Goal: Task Accomplishment & Management: Complete application form

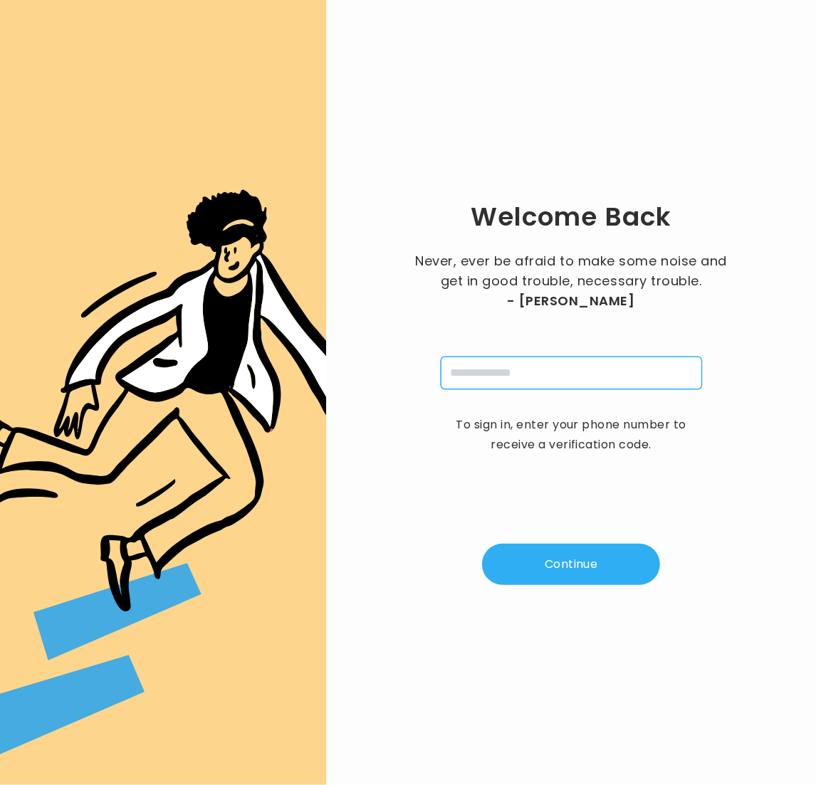
click at [532, 385] on input "tel" at bounding box center [571, 373] width 261 height 33
type input "**********"
click at [587, 558] on button "Continue" at bounding box center [571, 564] width 178 height 41
type input "*"
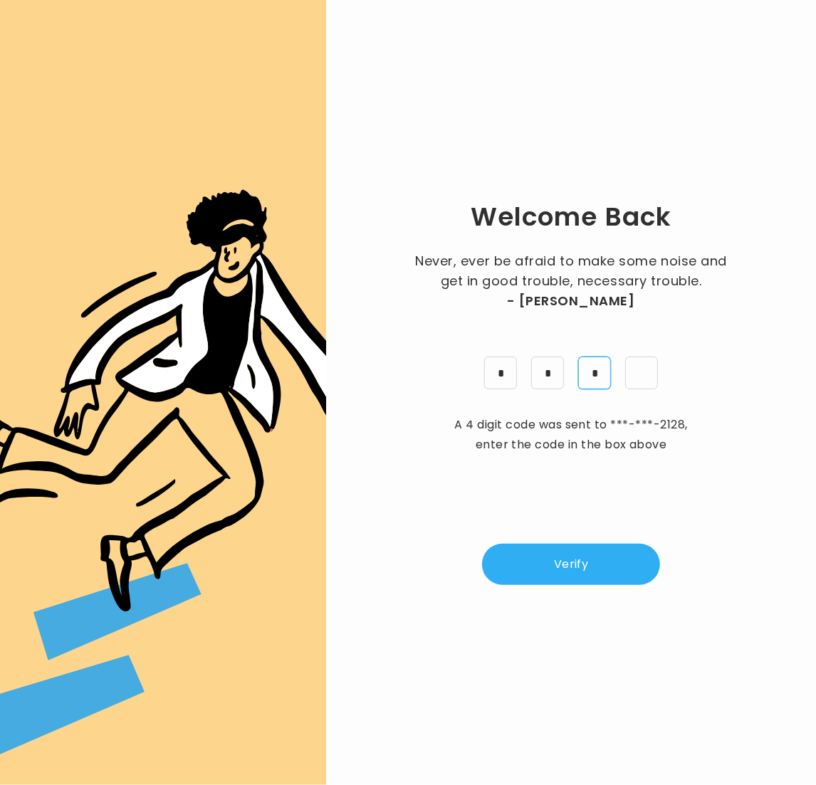
type input "*"
click at [625, 577] on button "Verify" at bounding box center [571, 564] width 178 height 41
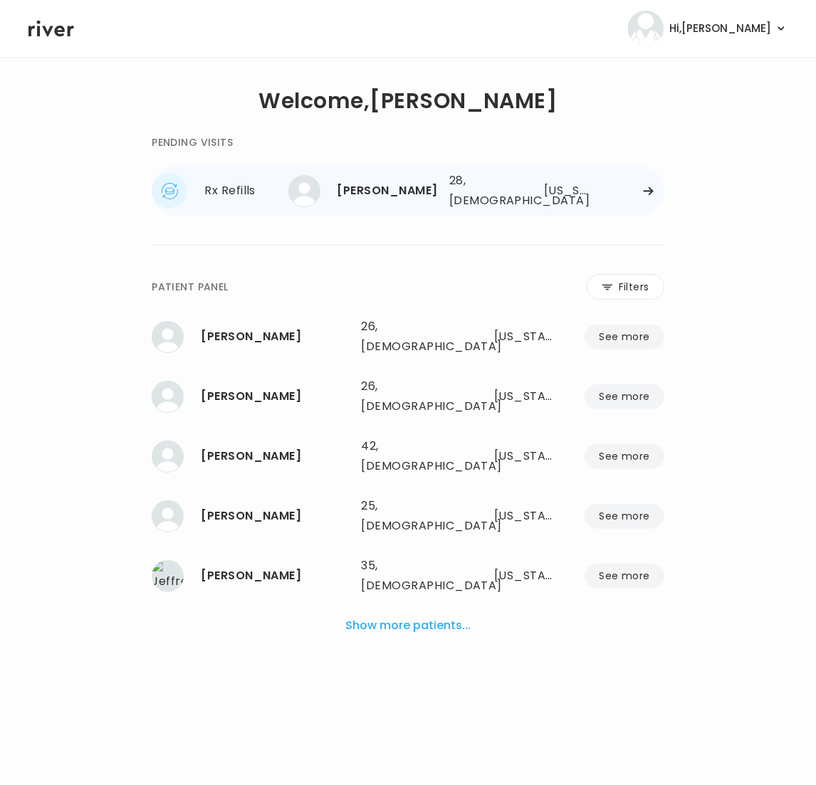
click at [477, 199] on div "28, [DEMOGRAPHIC_DATA]" at bounding box center [481, 191] width 64 height 40
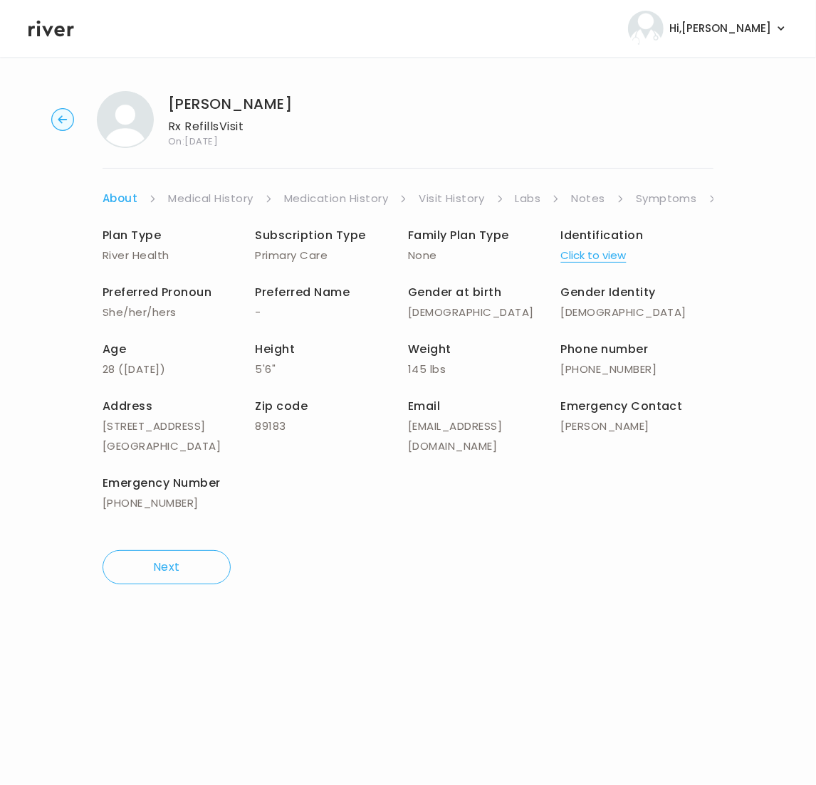
click at [588, 197] on link "Notes" at bounding box center [587, 199] width 33 height 20
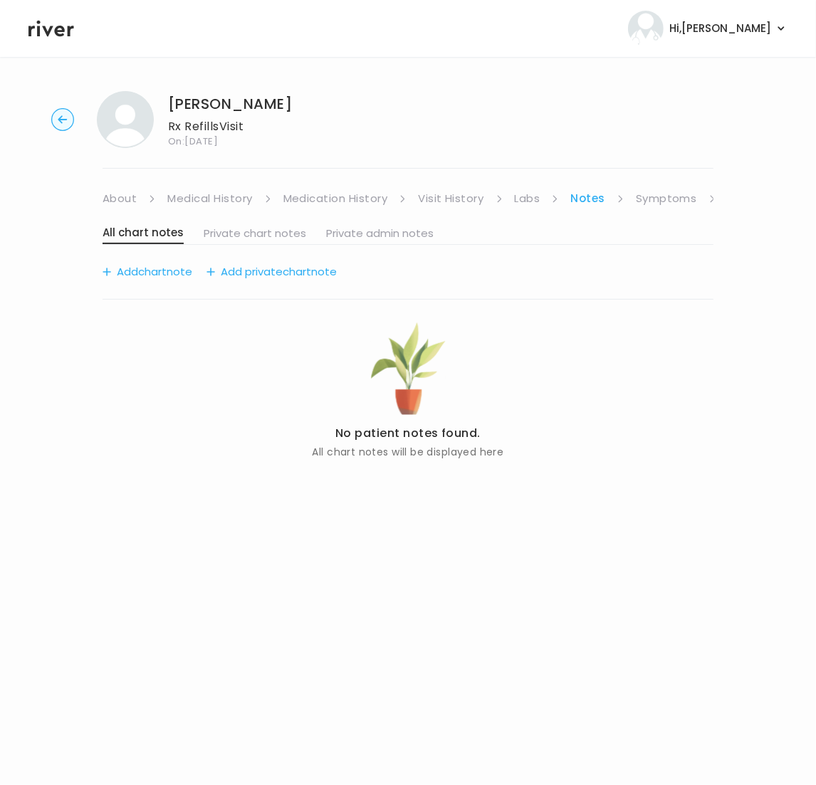
click at [666, 197] on link "Symptoms" at bounding box center [666, 199] width 61 height 20
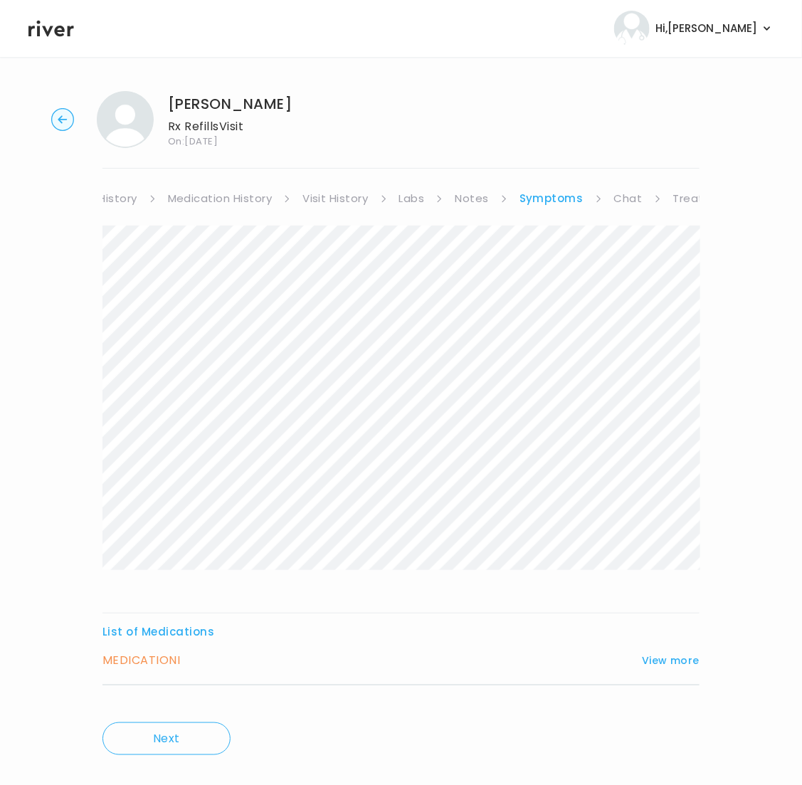
scroll to position [0, 171]
click at [571, 198] on link "Chat" at bounding box center [573, 199] width 28 height 20
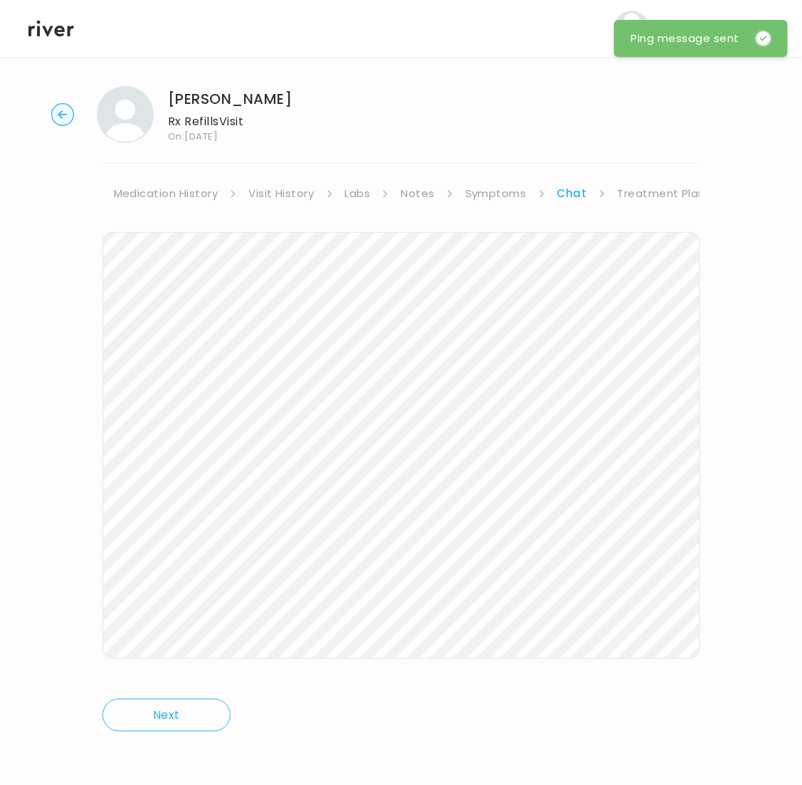
click at [672, 191] on link "Treatment Plan" at bounding box center [662, 194] width 88 height 20
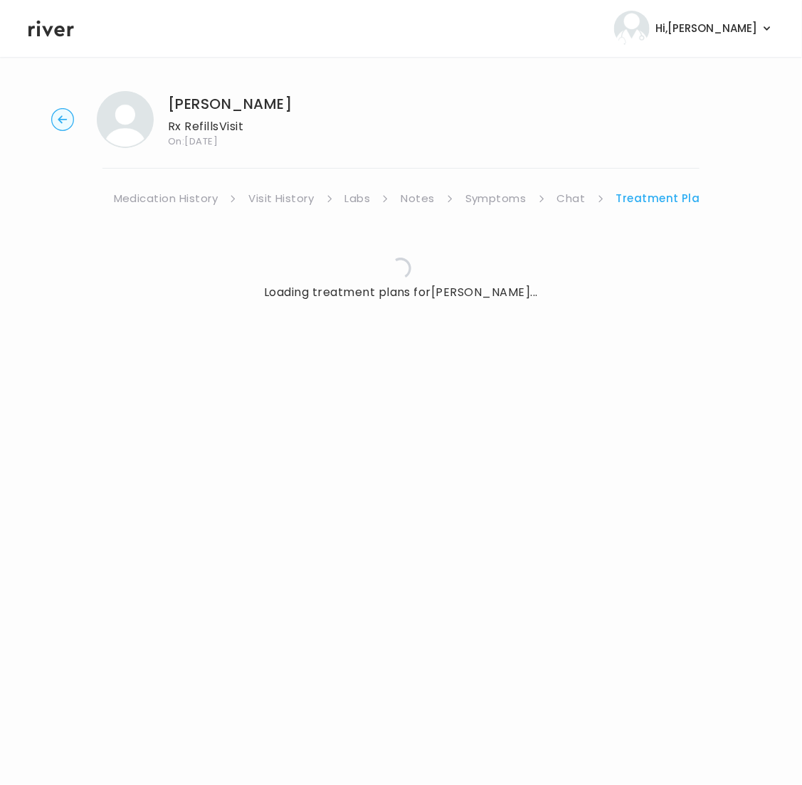
scroll to position [0, 157]
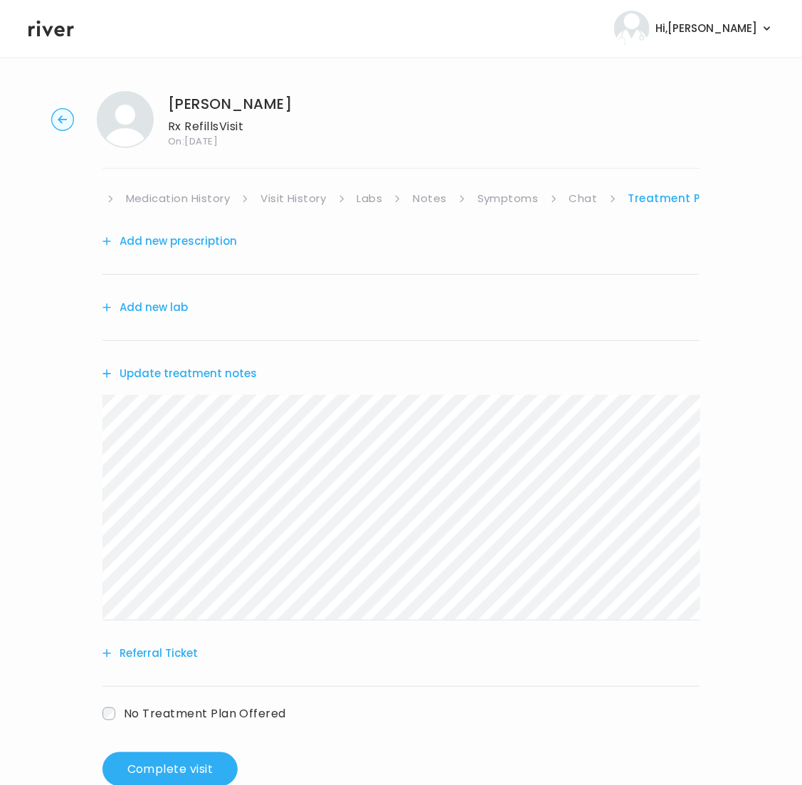
click at [186, 379] on button "Update treatment notes" at bounding box center [180, 374] width 154 height 20
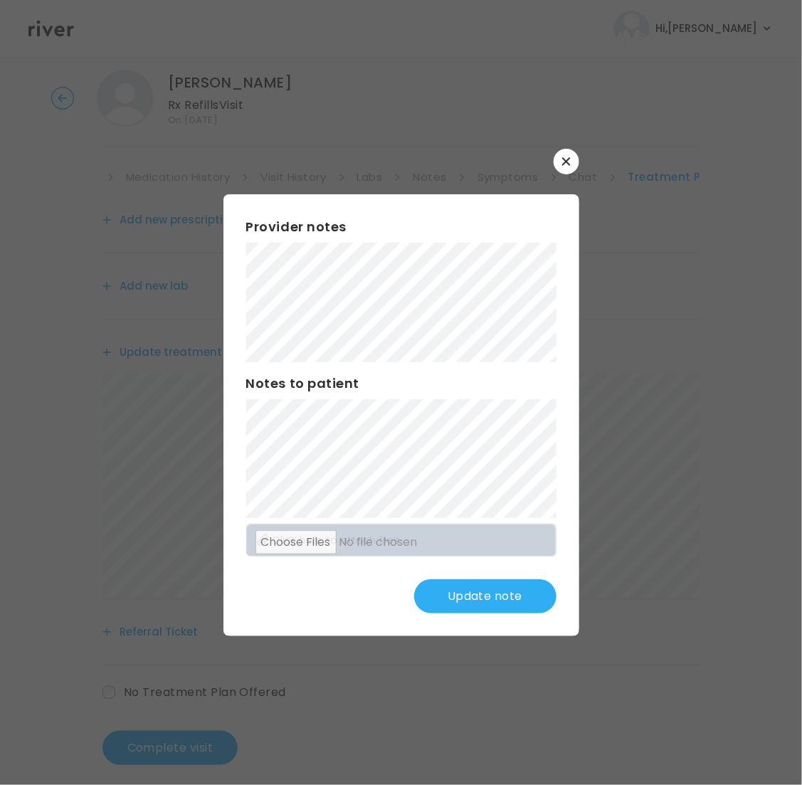
scroll to position [36, 0]
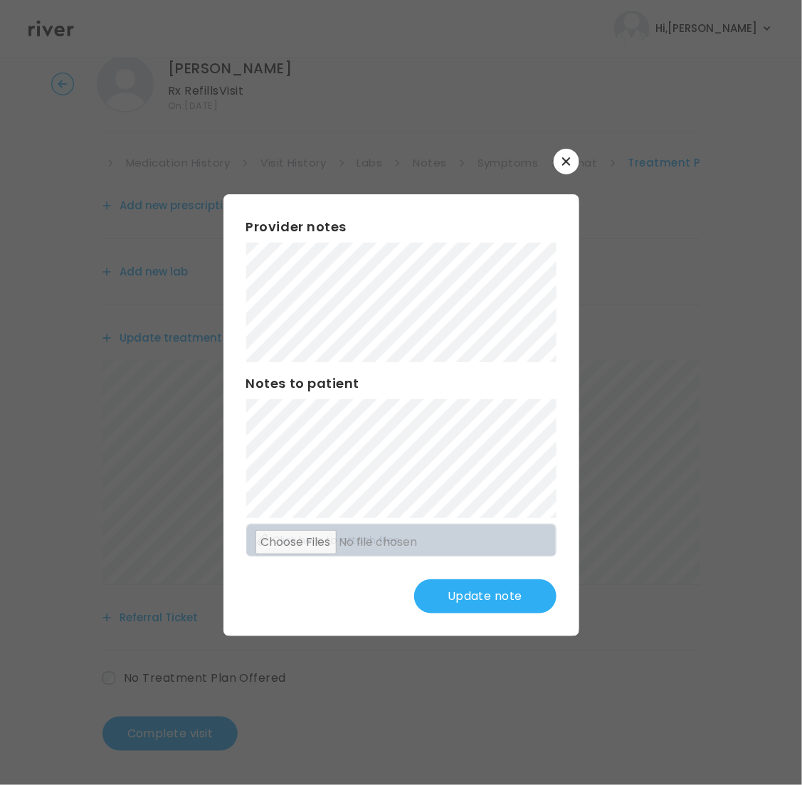
click at [115, 221] on div "​ Provider notes Notes to patient Click here to attach files Update note" at bounding box center [401, 392] width 802 height 785
click at [505, 630] on div "Provider notes Notes to patient Click here to attach files Update note" at bounding box center [402, 415] width 356 height 442
click at [488, 598] on button "Update note" at bounding box center [485, 596] width 142 height 34
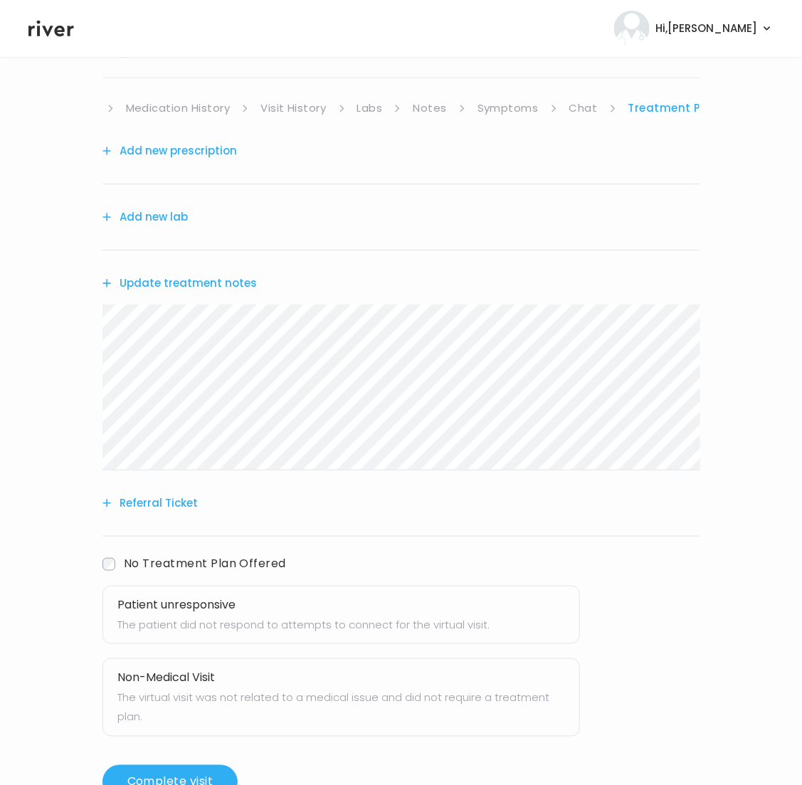
scroll to position [140, 0]
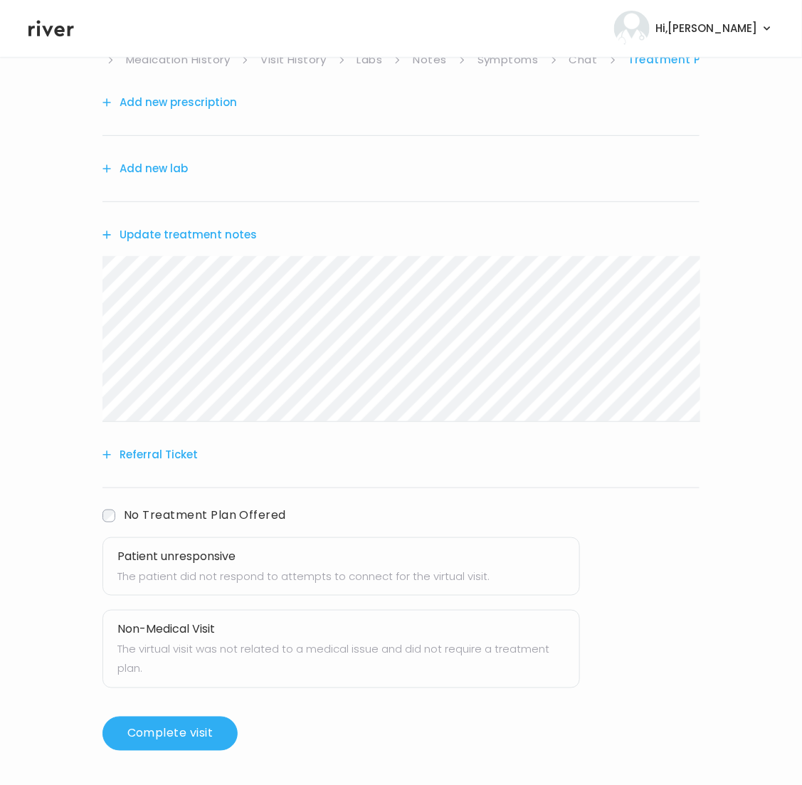
click at [253, 573] on p "The patient did not respond to attempts to connect for the virtual visit." at bounding box center [341, 577] width 448 height 20
drag, startPoint x: 158, startPoint y: 730, endPoint x: 276, endPoint y: 726, distance: 118.2
click at [163, 730] on button "Complete visit" at bounding box center [170, 734] width 135 height 34
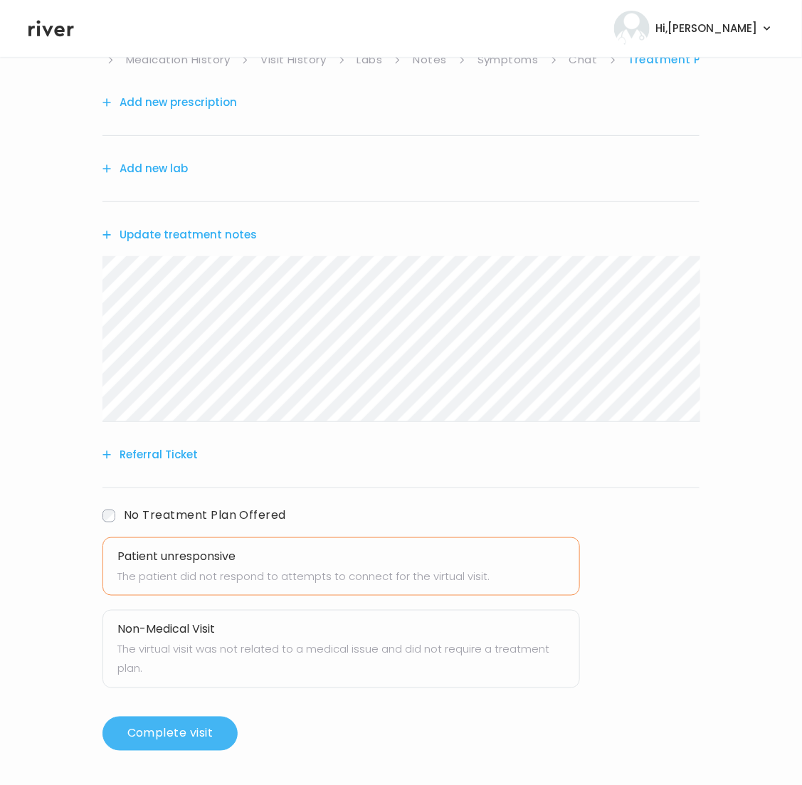
click at [167, 735] on button "Complete visit" at bounding box center [170, 734] width 135 height 34
click at [151, 730] on button "Complete visit" at bounding box center [170, 734] width 135 height 34
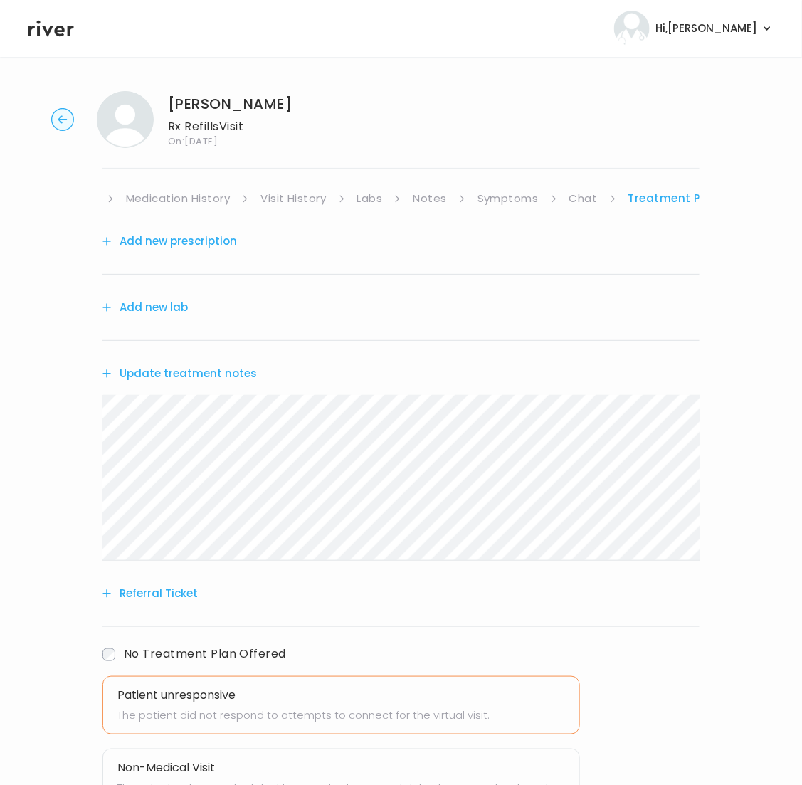
scroll to position [4, 0]
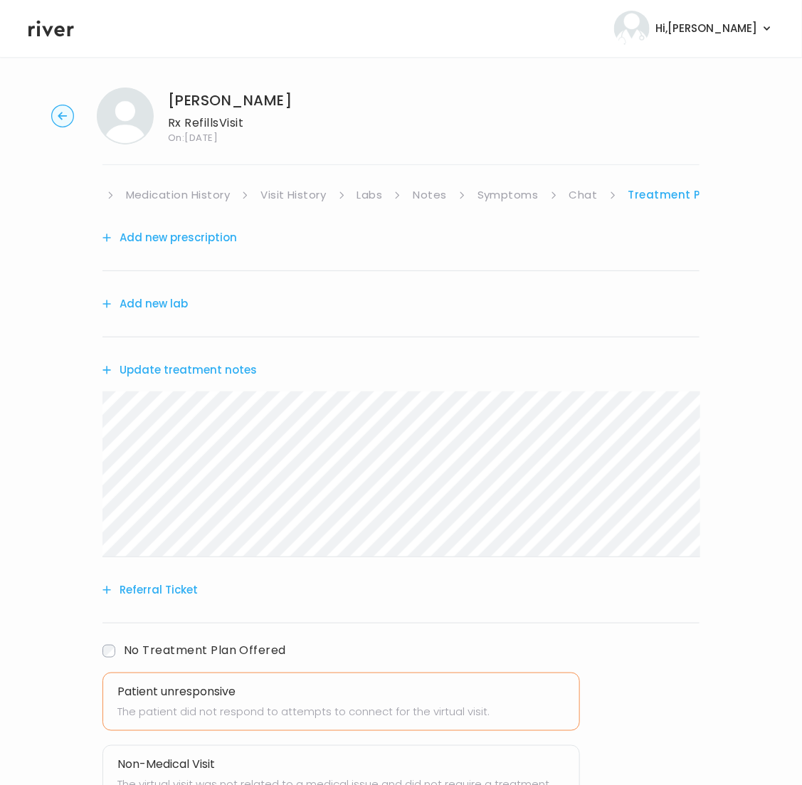
click at [145, 702] on p "The patient did not respond to attempts to connect for the virtual visit." at bounding box center [341, 712] width 448 height 20
click at [145, 700] on h3 "Patient unresponsive" at bounding box center [341, 692] width 448 height 20
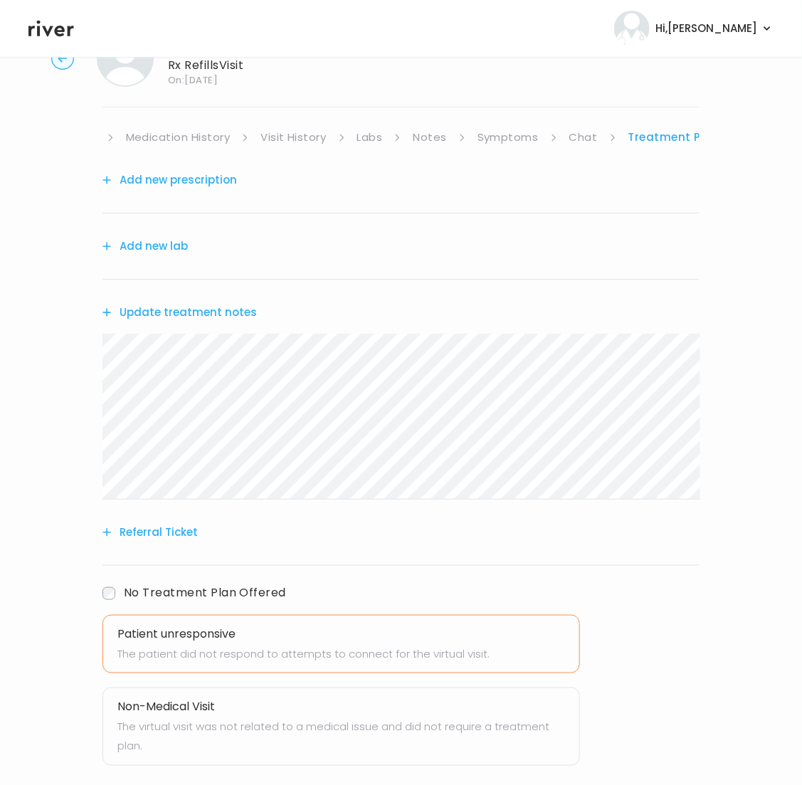
scroll to position [140, 0]
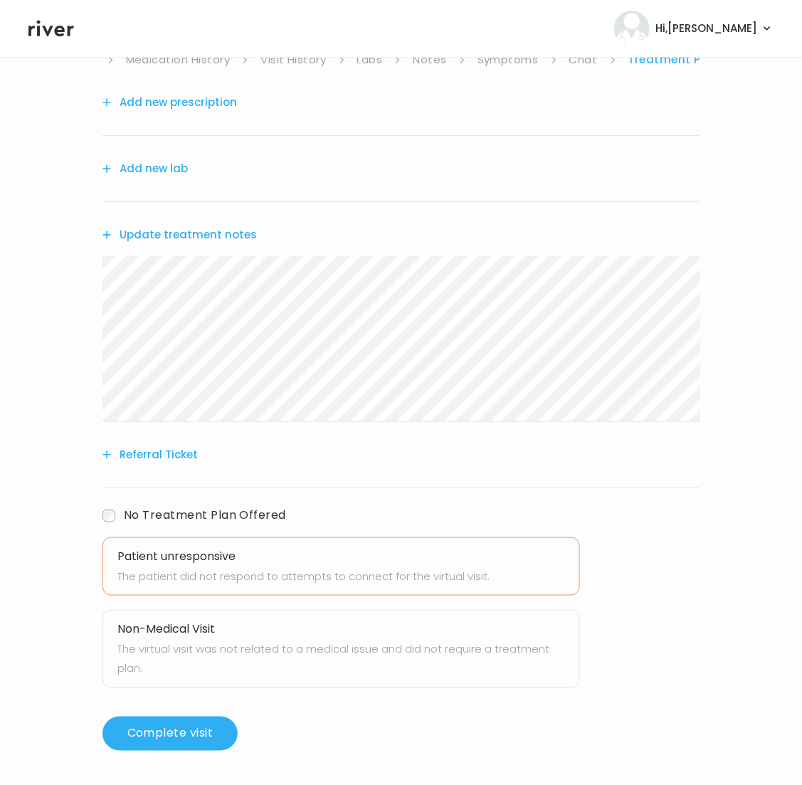
click at [191, 668] on p "The virtual visit was not related to a medical issue and did not require a trea…" at bounding box center [341, 659] width 448 height 40
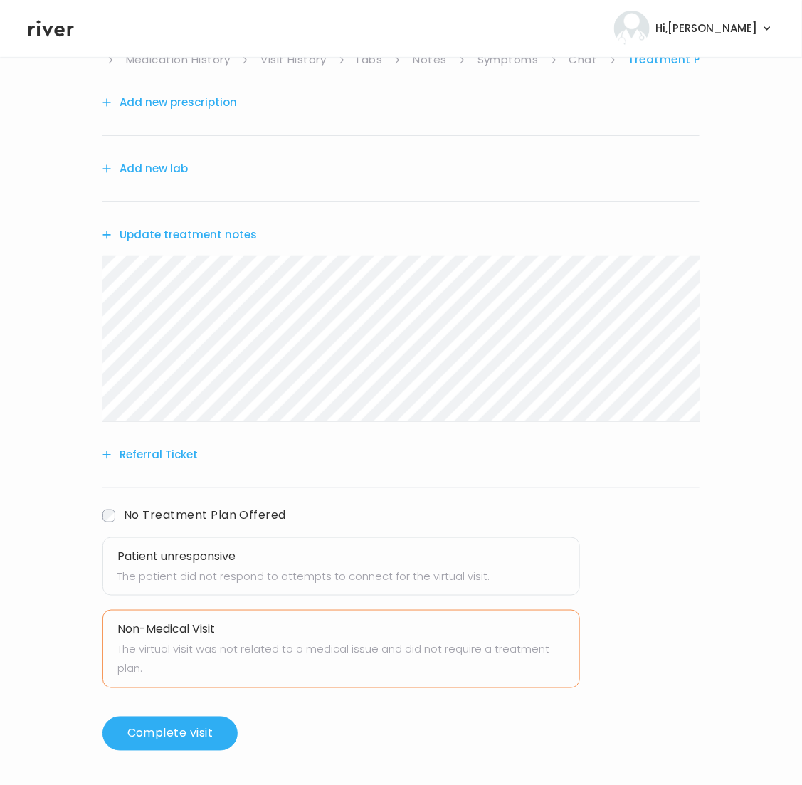
click at [214, 568] on p "The patient did not respond to attempts to connect for the virtual visit." at bounding box center [341, 577] width 448 height 20
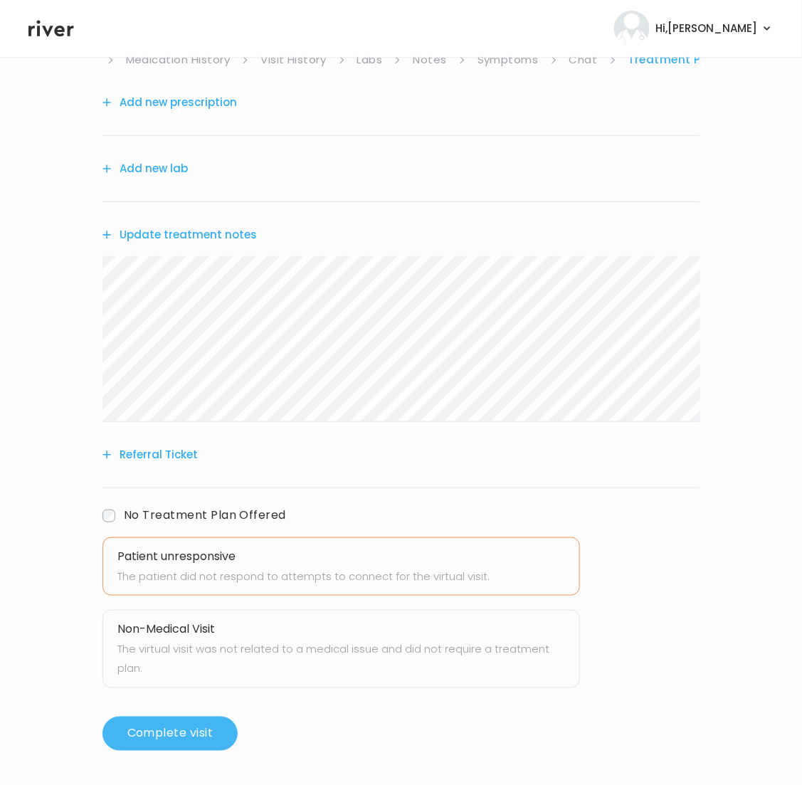
click at [179, 730] on button "Complete visit" at bounding box center [170, 734] width 135 height 34
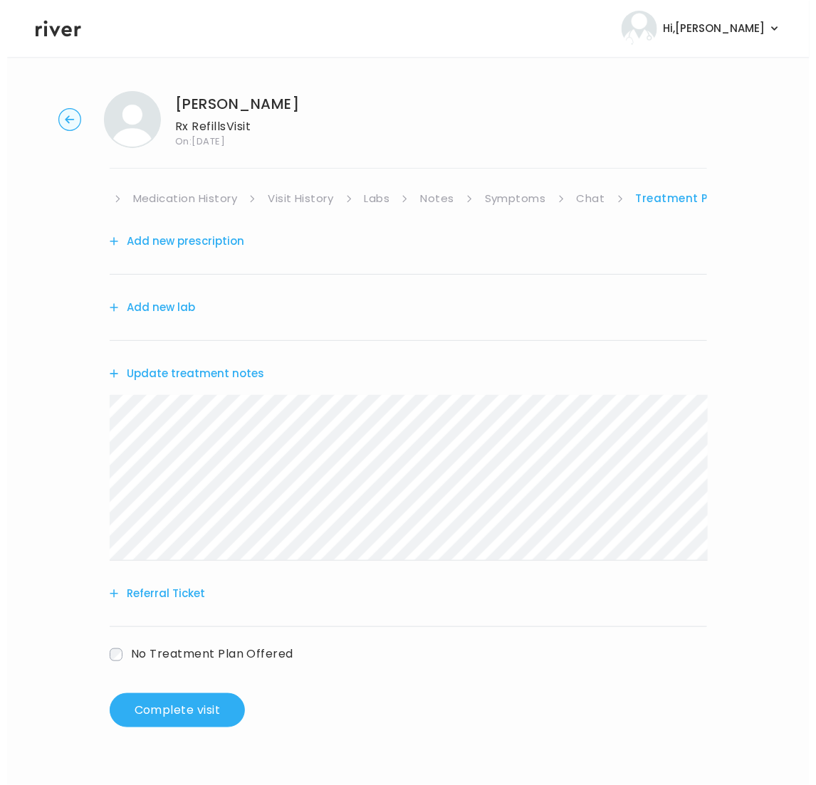
scroll to position [0, 0]
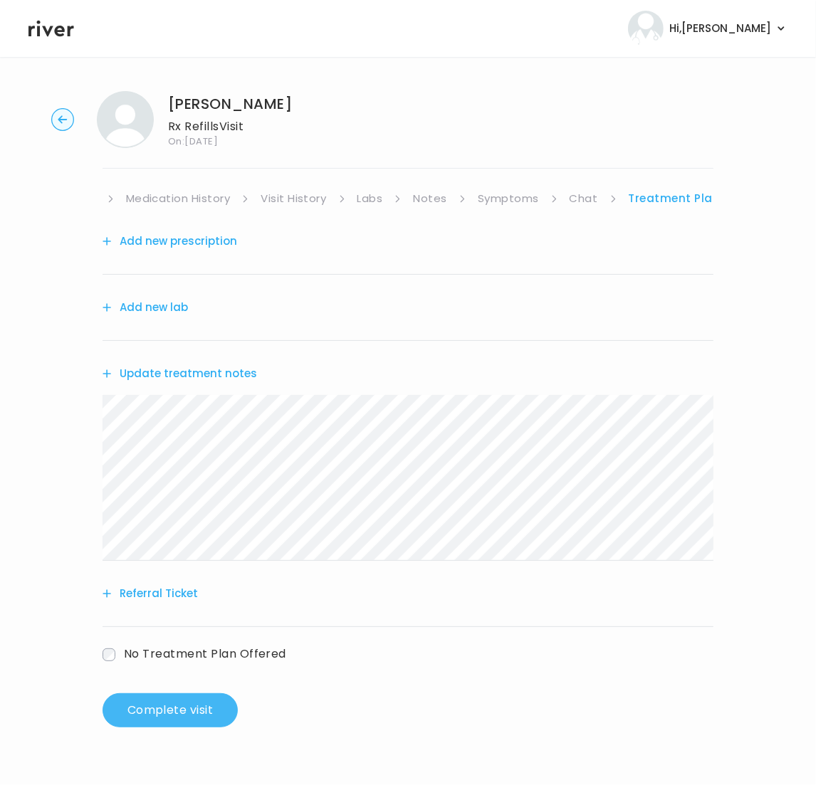
click at [176, 707] on button "Complete visit" at bounding box center [170, 710] width 135 height 34
click at [198, 703] on button "Complete visit" at bounding box center [170, 710] width 135 height 34
click at [198, 702] on button "Complete visit" at bounding box center [170, 710] width 135 height 34
click at [173, 709] on button "Complete visit" at bounding box center [170, 710] width 135 height 34
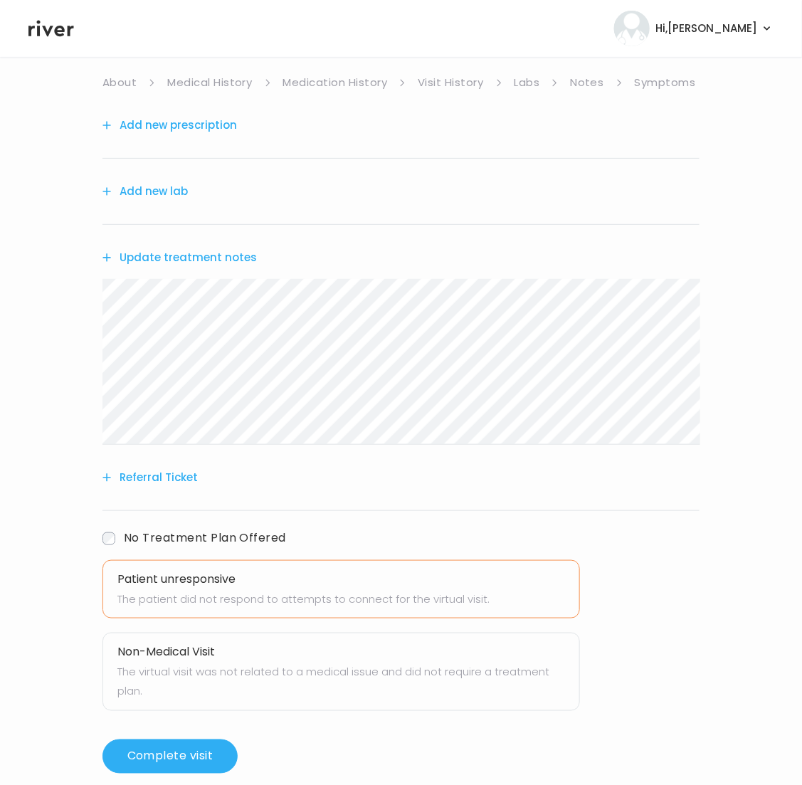
scroll to position [140, 0]
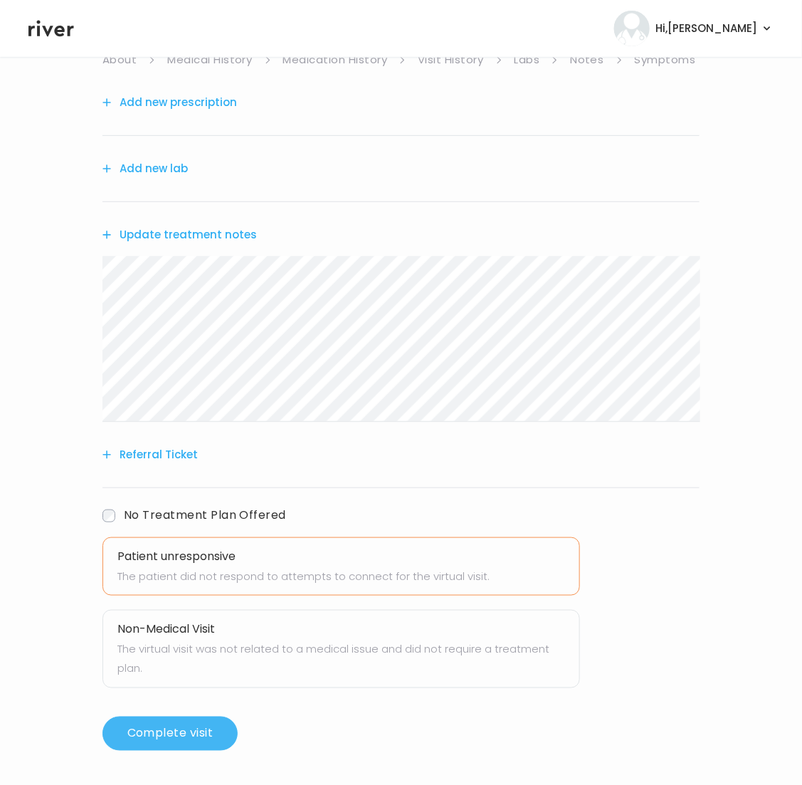
click at [191, 735] on button "Complete visit" at bounding box center [170, 734] width 135 height 34
click at [194, 735] on button "Complete visit" at bounding box center [170, 734] width 135 height 34
drag, startPoint x: 196, startPoint y: 731, endPoint x: 196, endPoint y: 712, distance: 19.2
click at [196, 730] on button "Complete visit" at bounding box center [170, 734] width 135 height 34
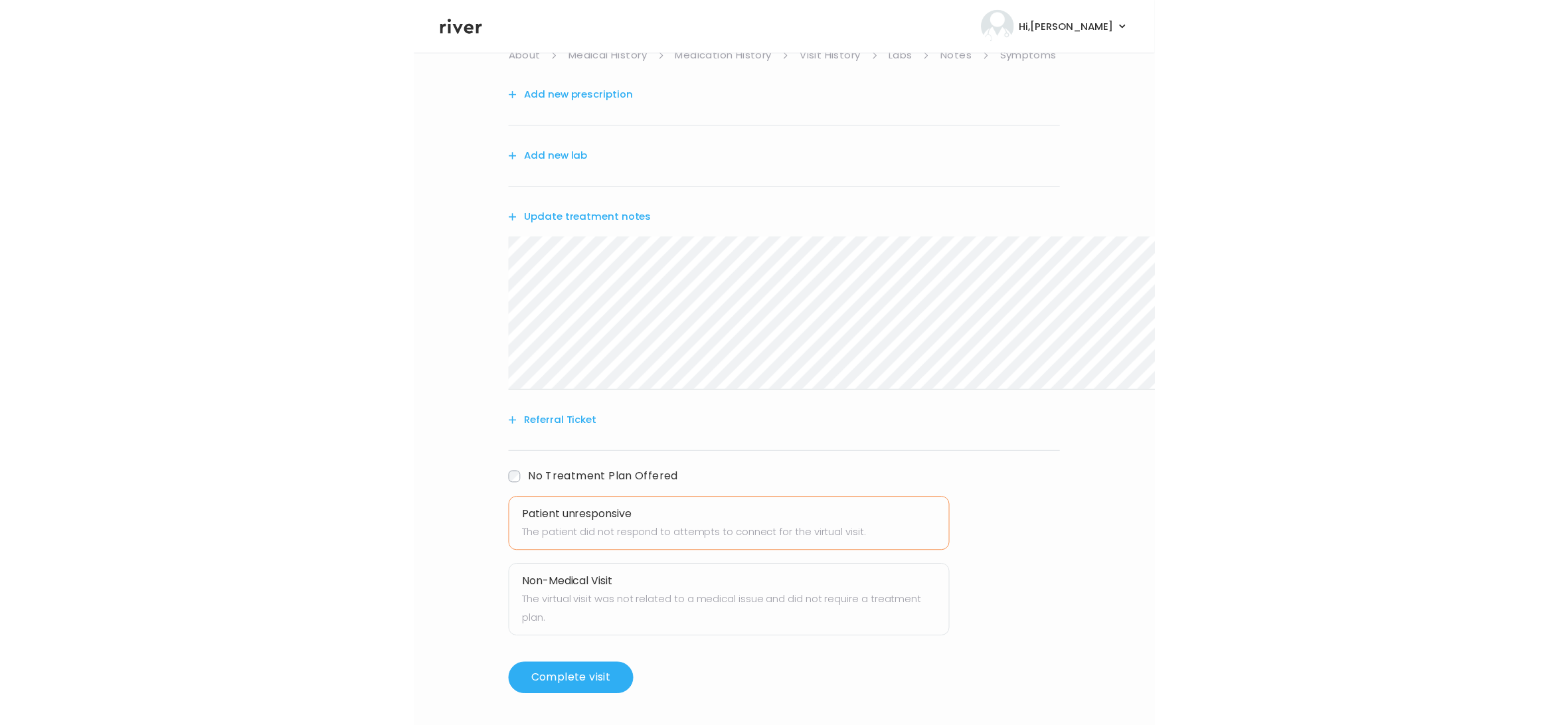
scroll to position [113, 0]
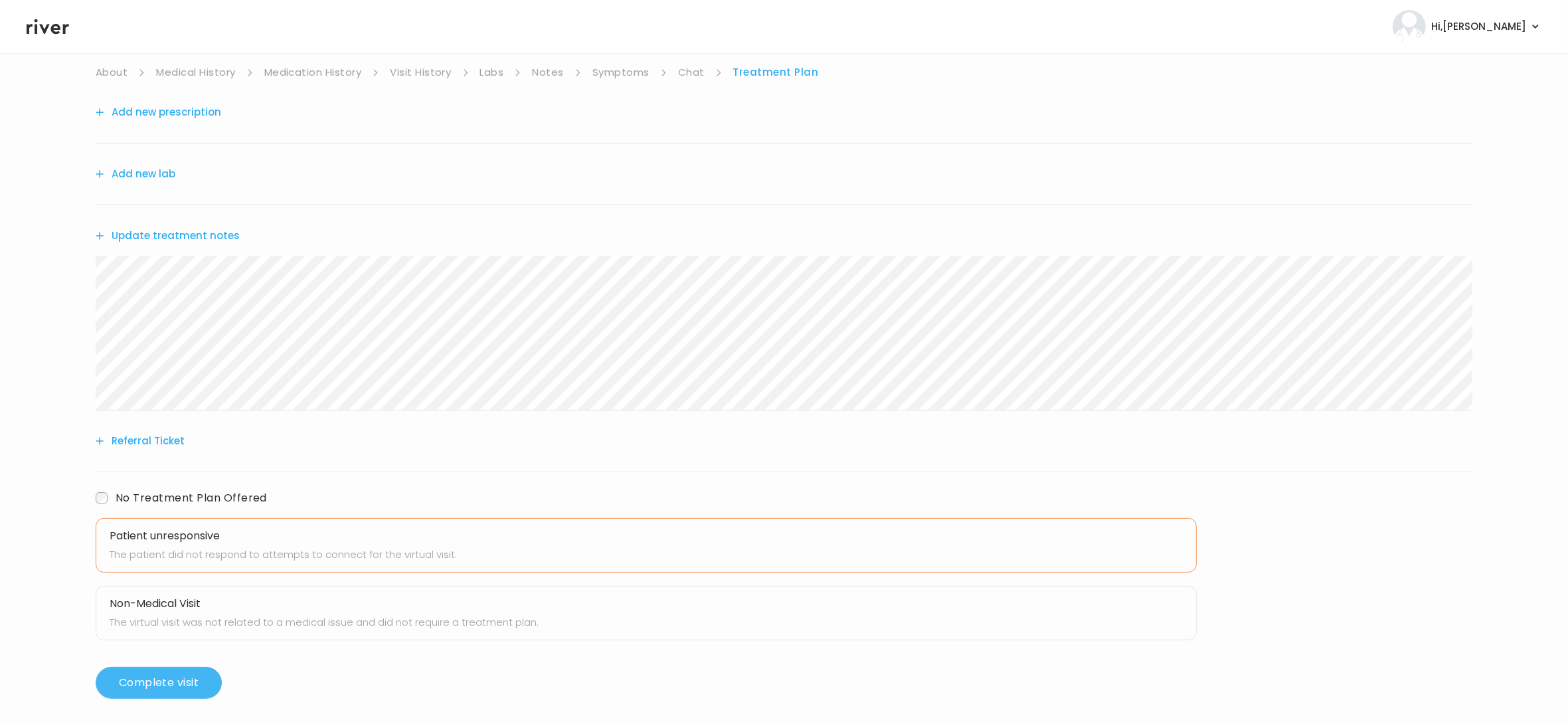
click at [186, 677] on button "Complete visit" at bounding box center [159, 683] width 126 height 32
